Goal: Task Accomplishment & Management: Manage account settings

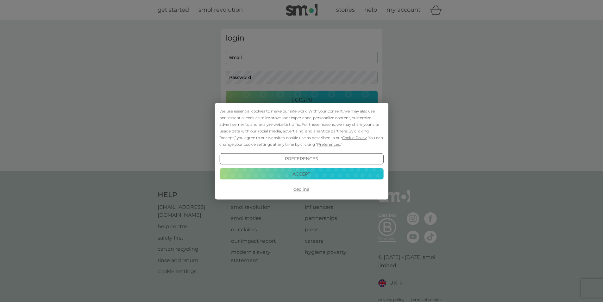
click at [298, 188] on button "Decline" at bounding box center [301, 188] width 164 height 11
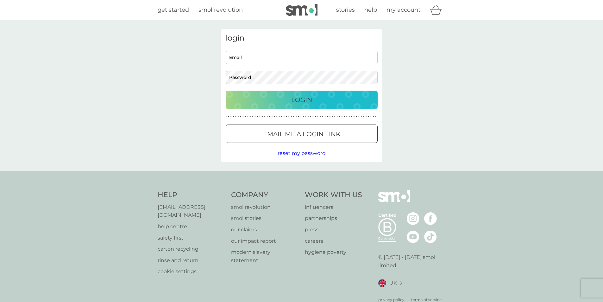
click at [237, 58] on input "Email" at bounding box center [302, 58] width 152 height 14
type input "[EMAIL_ADDRESS][DOMAIN_NAME]"
click at [305, 96] on p "Login" at bounding box center [301, 100] width 21 height 10
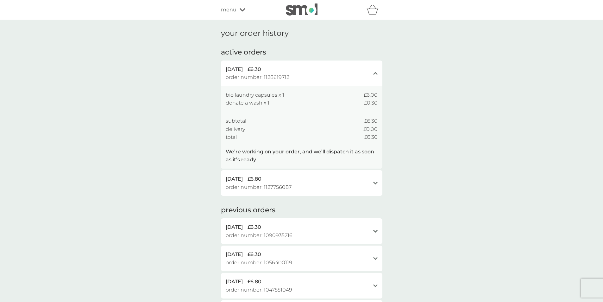
click at [242, 9] on icon at bounding box center [243, 10] width 6 height 4
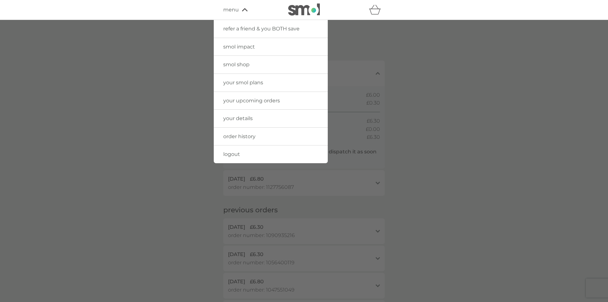
click at [235, 117] on span "your details" at bounding box center [237, 118] width 29 height 6
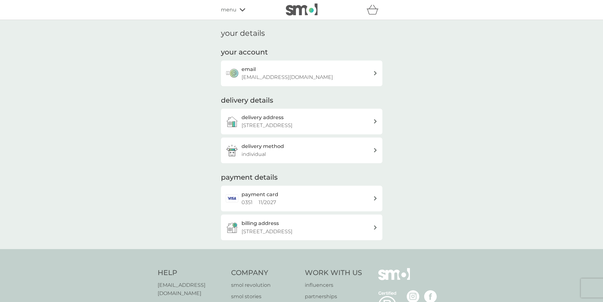
click at [265, 194] on h2 "payment card" at bounding box center [260, 194] width 37 height 8
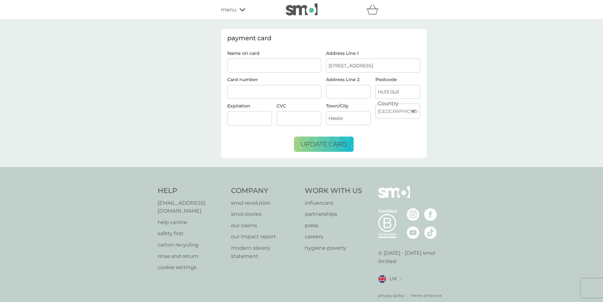
click at [238, 64] on input "Name on card" at bounding box center [274, 66] width 94 height 14
type input "[PERSON_NAME]"
click at [232, 89] on div at bounding box center [274, 92] width 94 height 14
click at [240, 88] on div at bounding box center [274, 92] width 94 height 14
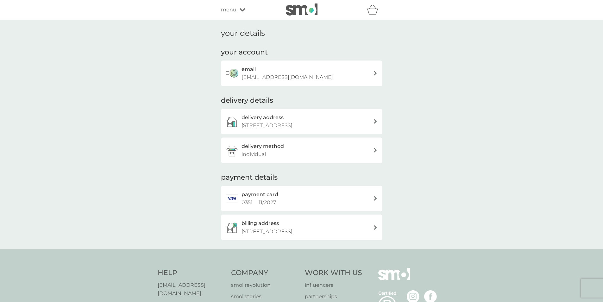
click at [374, 149] on icon at bounding box center [375, 150] width 3 height 4
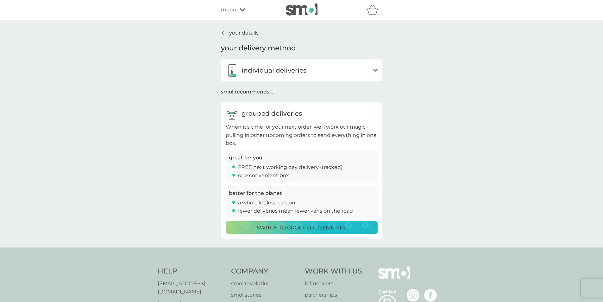
click at [375, 69] on icon "open" at bounding box center [375, 70] width 4 height 3
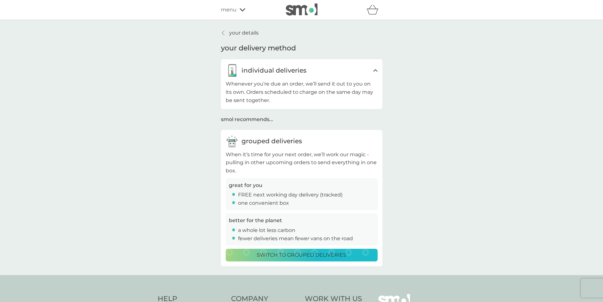
click at [375, 69] on icon "close" at bounding box center [375, 70] width 4 height 3
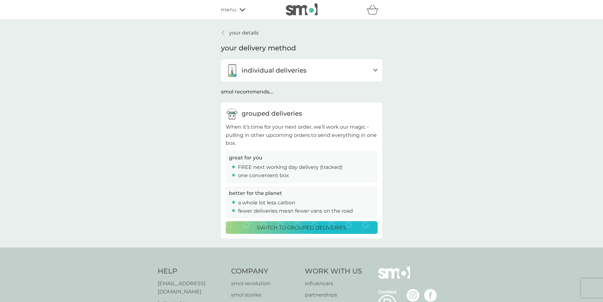
click at [227, 32] on link "your details" at bounding box center [240, 33] width 38 height 8
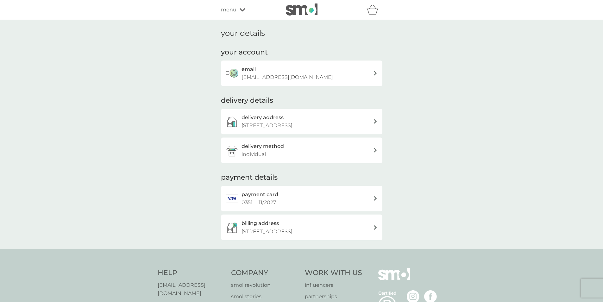
click at [376, 199] on icon at bounding box center [375, 198] width 3 height 4
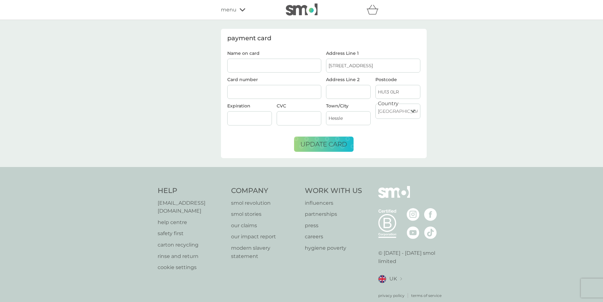
click at [240, 8] on icon at bounding box center [243, 10] width 6 height 4
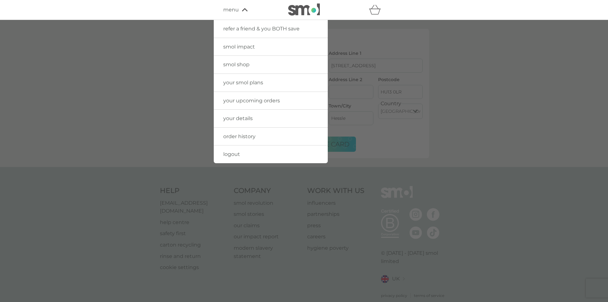
click at [239, 117] on span "your details" at bounding box center [237, 118] width 29 height 6
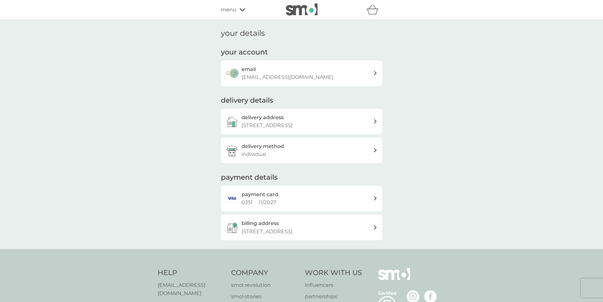
click at [244, 8] on icon at bounding box center [243, 10] width 6 height 4
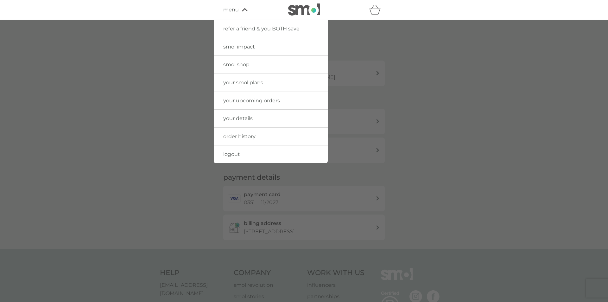
click at [245, 80] on span "your smol plans" at bounding box center [243, 82] width 40 height 6
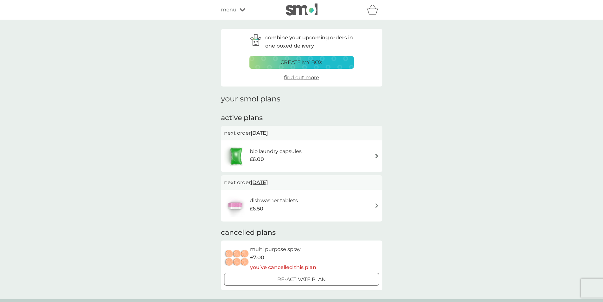
click at [377, 156] on img at bounding box center [377, 156] width 5 height 5
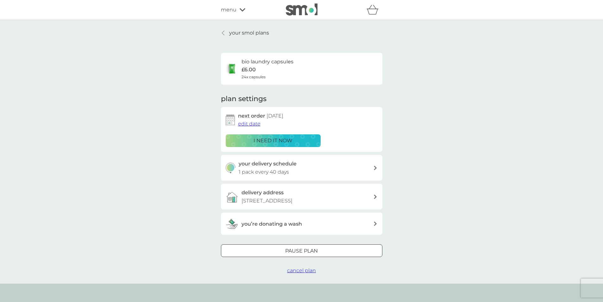
click at [374, 169] on div at bounding box center [375, 168] width 5 height 4
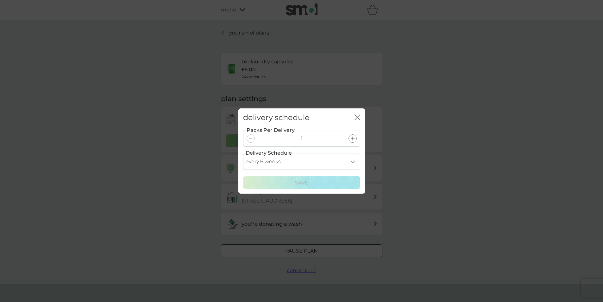
click at [353, 160] on select "every 1 week every 2 weeks every 3 weeks every 4 weeks every 5 weeks every 6 we…" at bounding box center [301, 161] width 117 height 17
click at [243, 153] on select "every 1 week every 2 weeks every 3 weeks every 4 weeks every 5 weeks every 6 we…" at bounding box center [301, 161] width 117 height 17
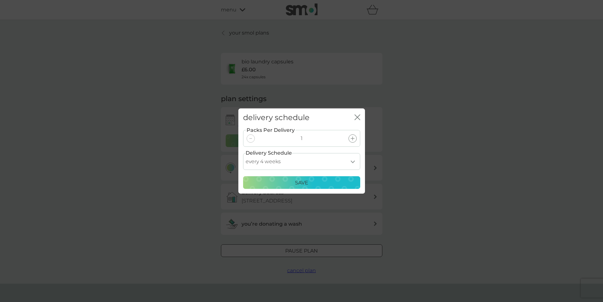
click at [352, 160] on select "every 1 week every 2 weeks every 3 weeks every 4 weeks every 5 weeks every 6 we…" at bounding box center [301, 161] width 117 height 17
select select "35"
click at [243, 153] on select "every 1 week every 2 weeks every 3 weeks every 4 weeks every 5 weeks every 6 we…" at bounding box center [301, 161] width 117 height 17
click at [302, 182] on p "Save" at bounding box center [301, 183] width 13 height 8
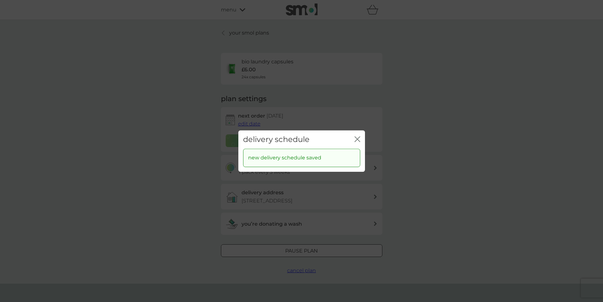
click at [358, 137] on icon "close" at bounding box center [358, 139] width 6 height 6
